Goal: Information Seeking & Learning: Learn about a topic

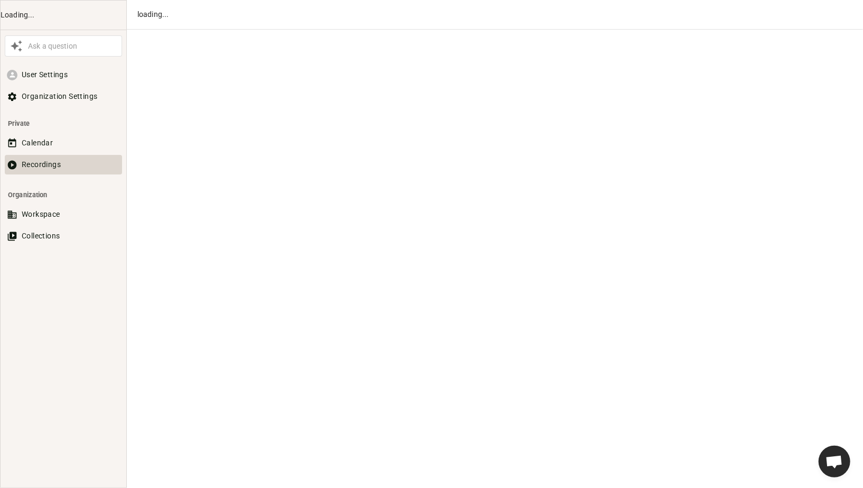
click at [63, 140] on button "Calendar" at bounding box center [63, 143] width 117 height 20
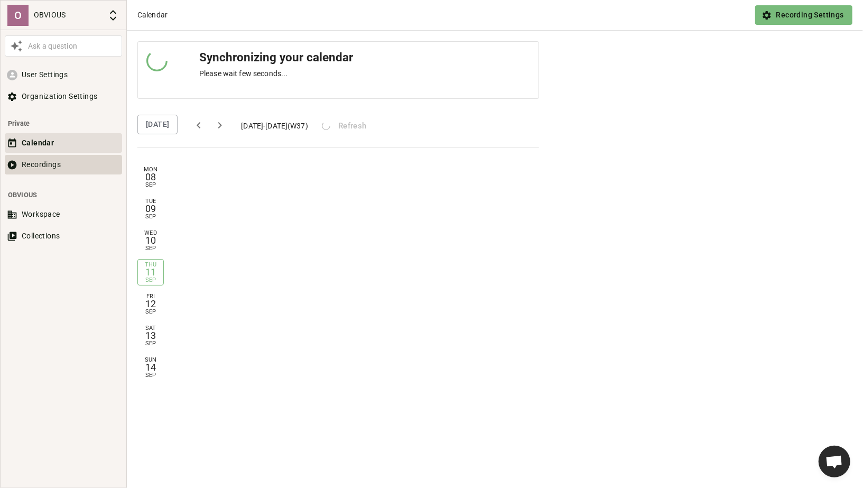
click at [44, 160] on button "Recordings" at bounding box center [63, 165] width 117 height 20
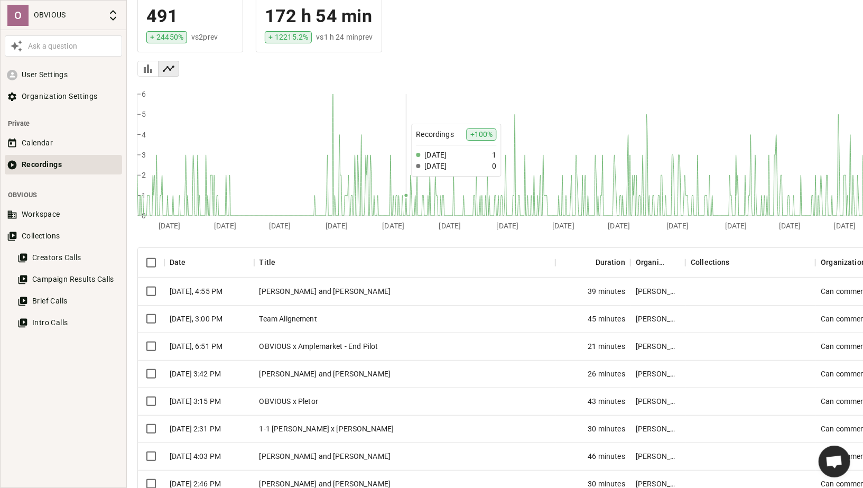
scroll to position [100, 0]
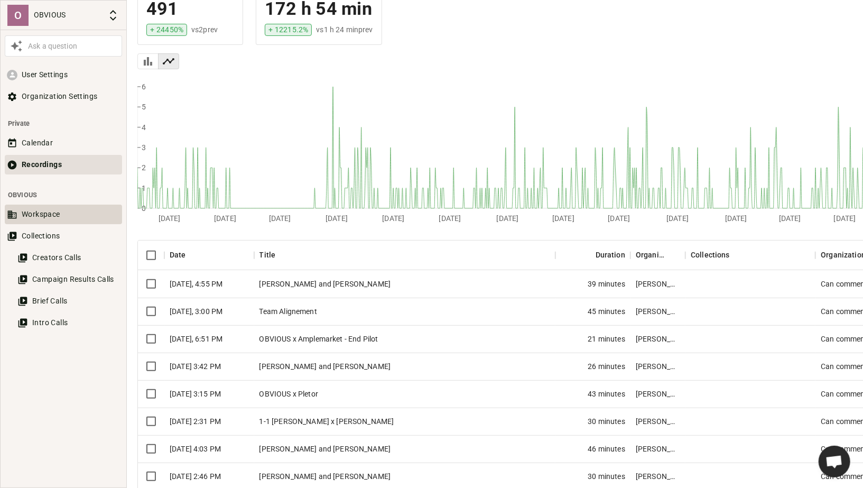
click at [57, 213] on button "Workspace" at bounding box center [63, 214] width 117 height 20
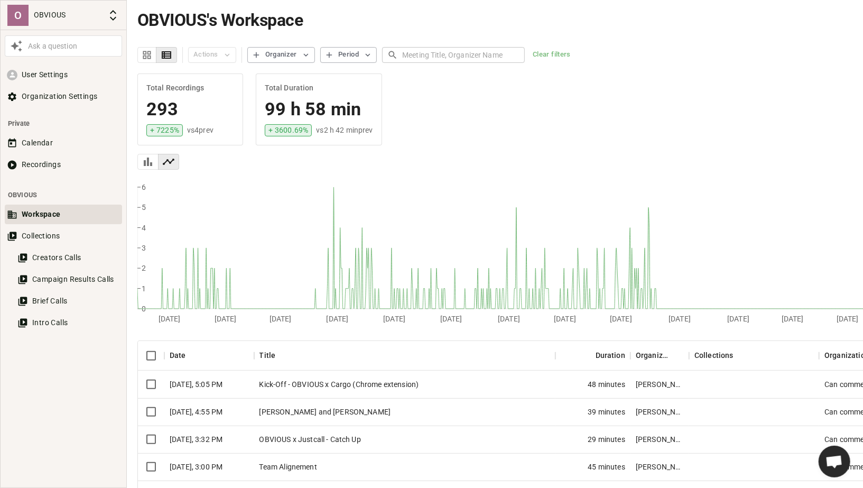
click at [400, 438] on div "OBVIOUS x Justcall - Catch Up" at bounding box center [404, 438] width 301 height 27
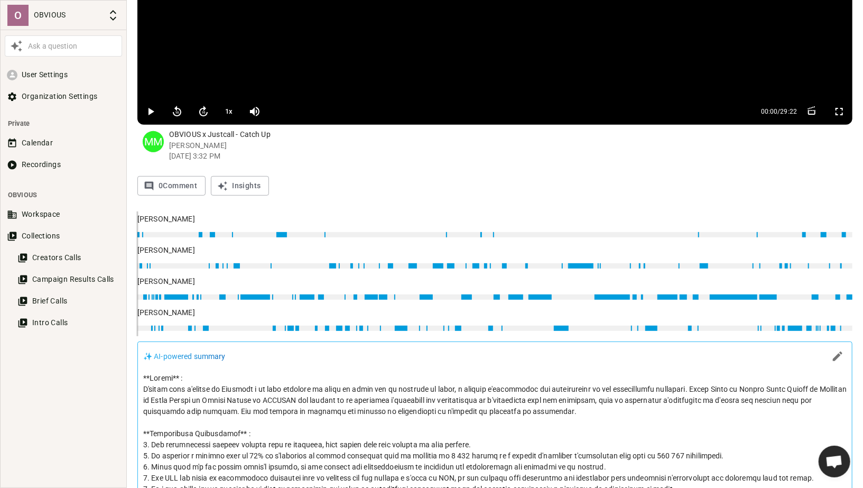
scroll to position [220, 0]
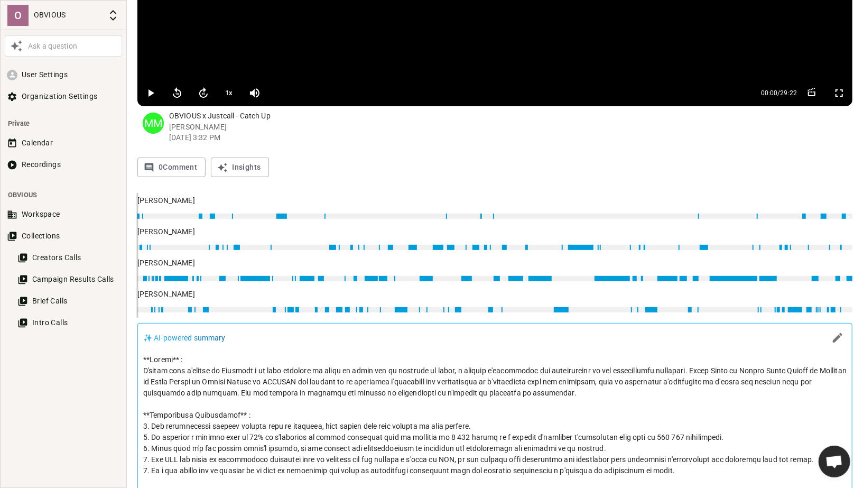
click at [424, 367] on p at bounding box center [494, 492] width 703 height 277
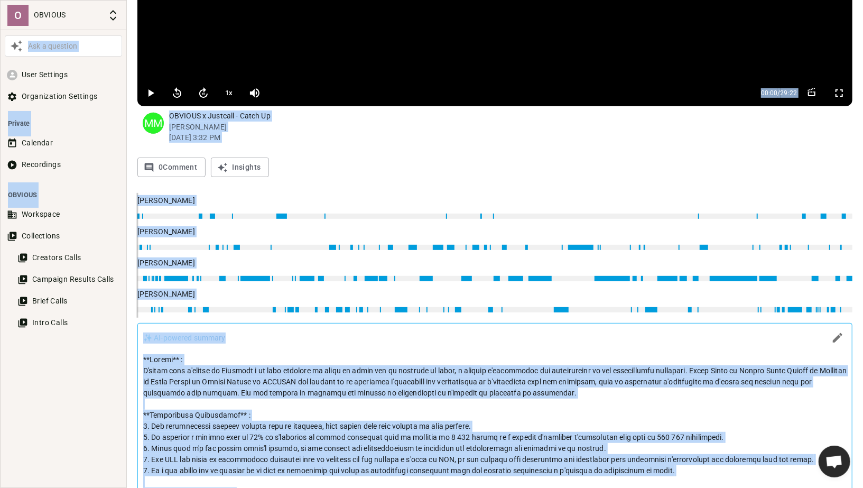
copy body "Lor i dolorsit Amet Consecte Adipiscingel Seddoeiu Tempori Utlabore Etdolorema …"
click at [57, 163] on button "Recordings" at bounding box center [63, 165] width 117 height 20
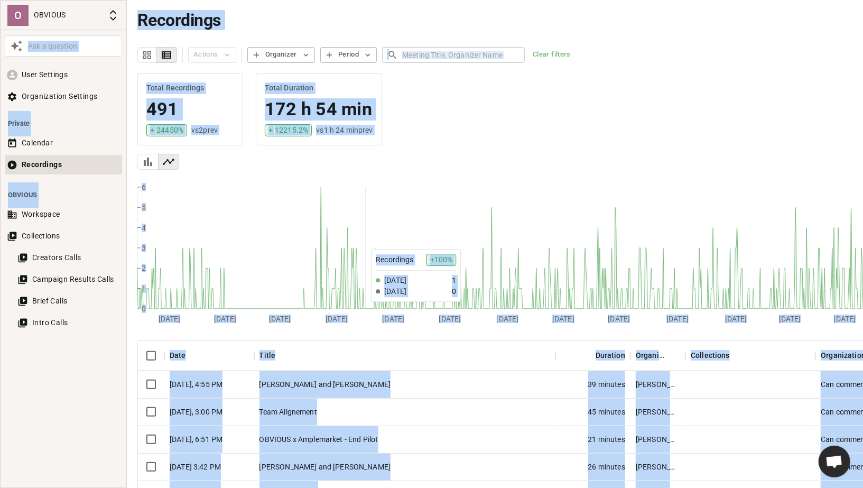
click at [384, 409] on div "Team Alignement" at bounding box center [404, 411] width 301 height 27
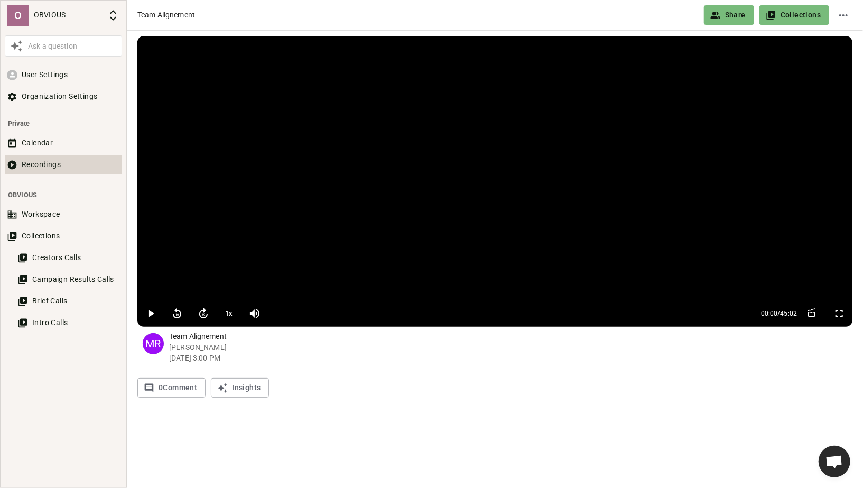
click at [66, 166] on button "Recordings" at bounding box center [63, 165] width 117 height 20
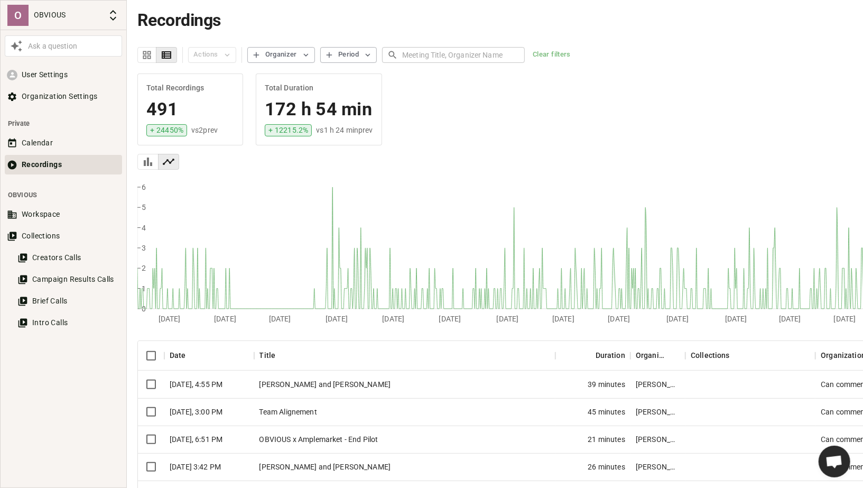
click at [310, 410] on div "Team Alignement" at bounding box center [404, 411] width 301 height 27
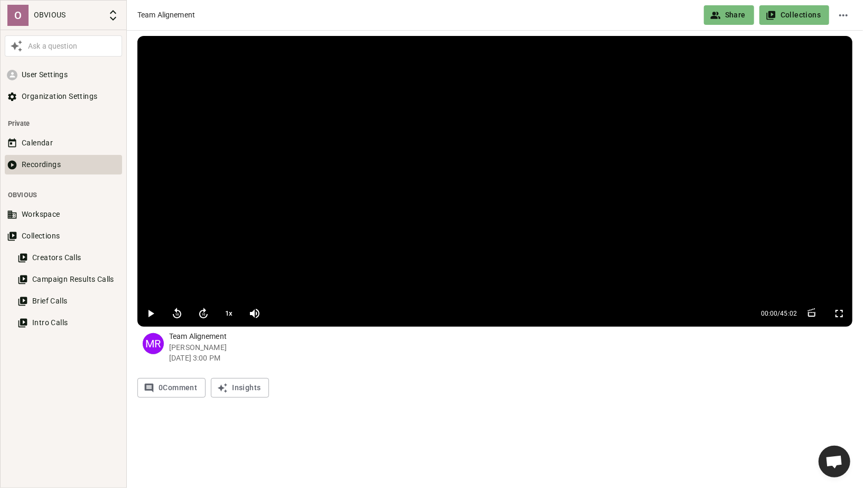
click at [59, 169] on button "Recordings" at bounding box center [63, 165] width 117 height 20
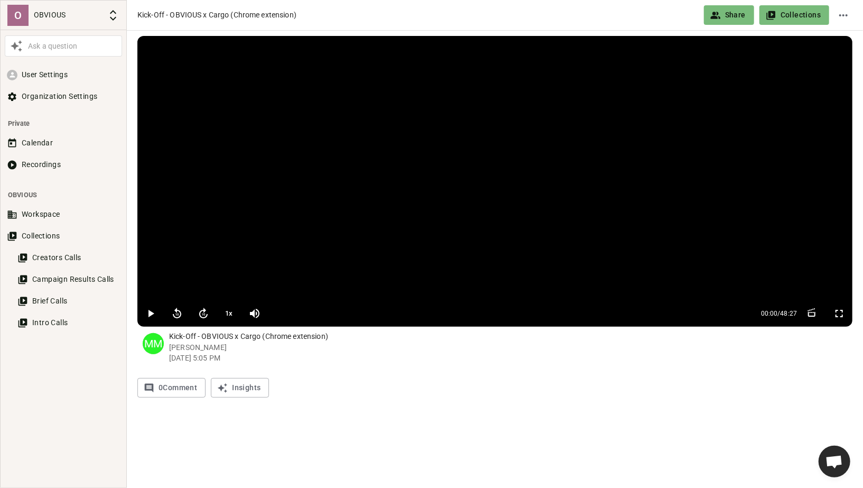
click at [150, 313] on icon "button" at bounding box center [151, 313] width 6 height 7
click at [227, 312] on button "1 x" at bounding box center [229, 313] width 20 height 21
click at [227, 312] on button "1.2 x" at bounding box center [229, 313] width 20 height 21
click at [151, 312] on icon "button" at bounding box center [150, 313] width 13 height 13
click at [44, 167] on button "Recordings" at bounding box center [63, 165] width 117 height 20
